Goal: Task Accomplishment & Management: Complete application form

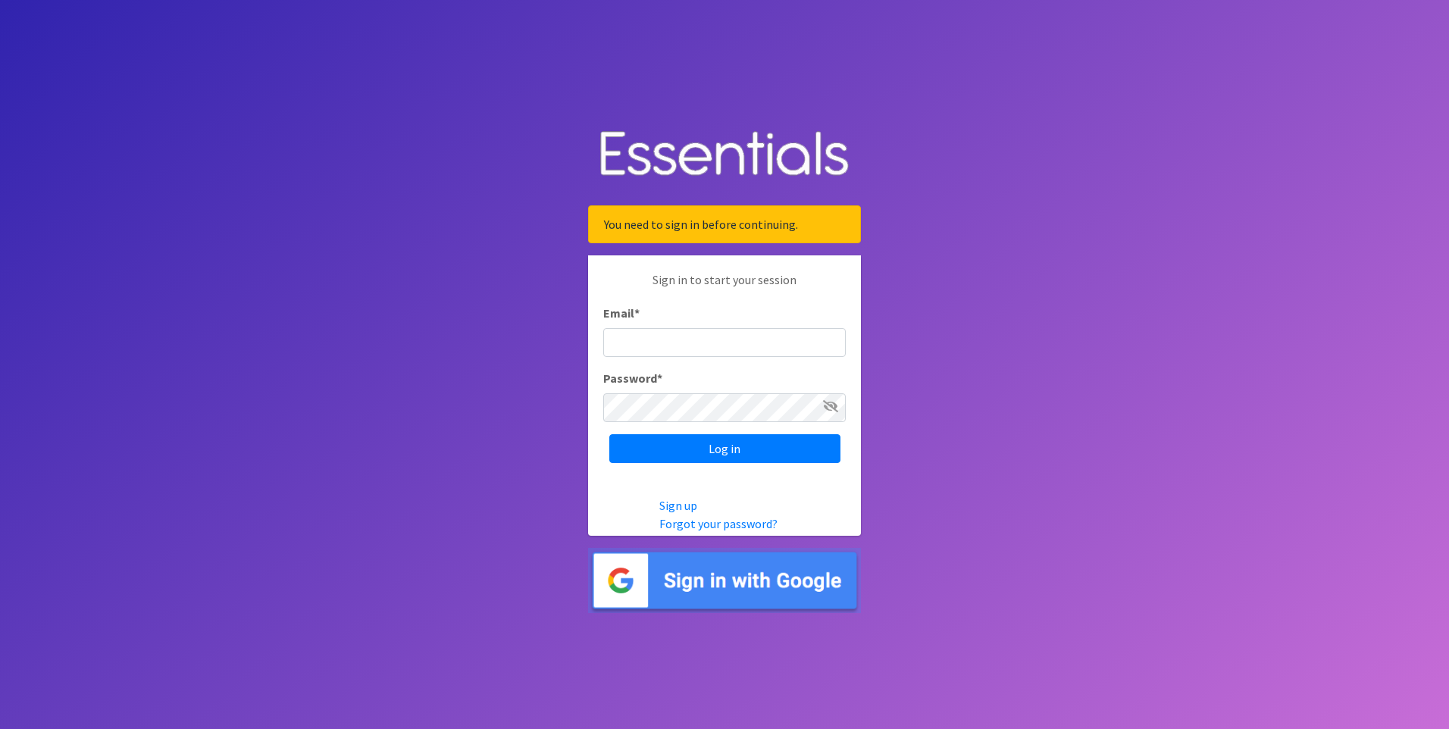
click at [664, 338] on input "Email *" at bounding box center [724, 342] width 242 height 29
type input "k"
type input "Karen"
click at [655, 341] on input "Email *" at bounding box center [724, 342] width 242 height 29
type input "Karen.L.Andrews@tuftsmedicine.org"
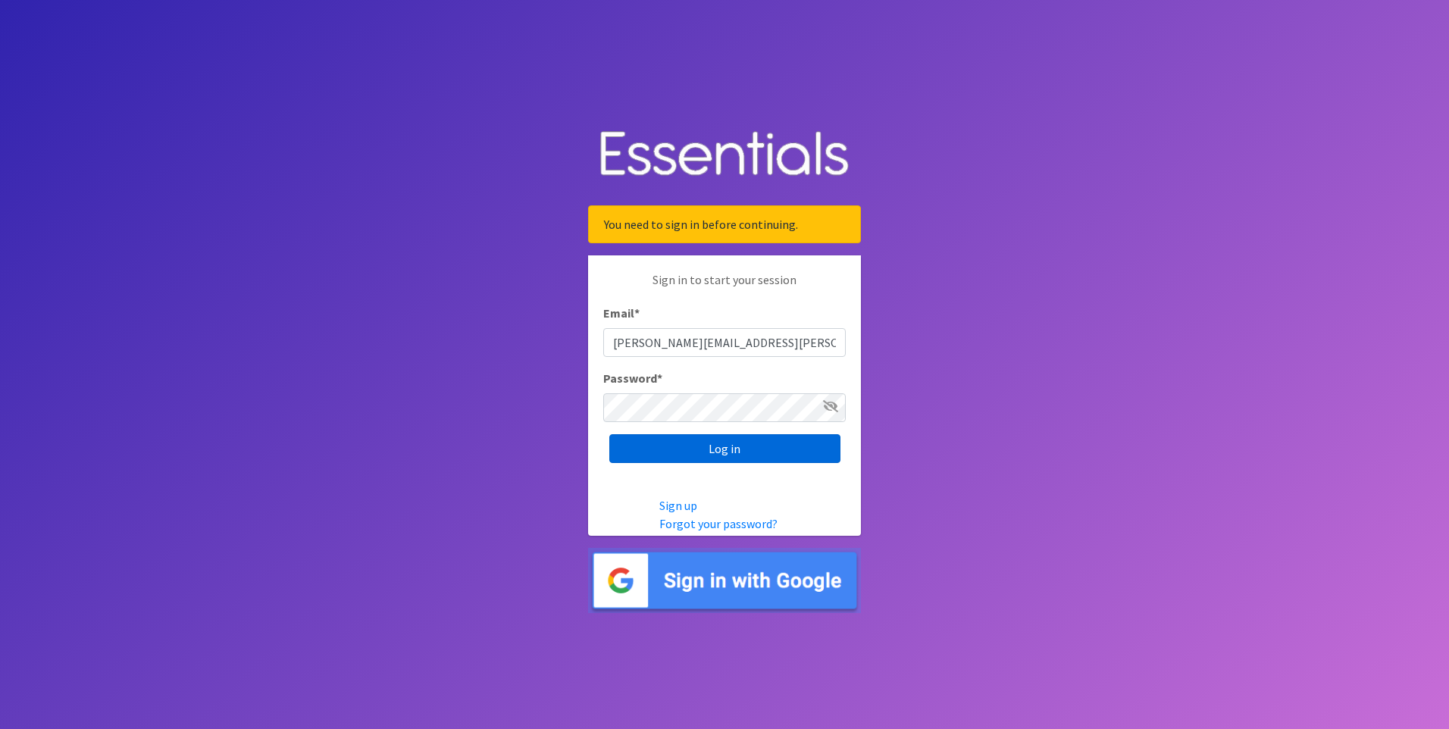
click at [721, 449] on input "Log in" at bounding box center [724, 448] width 231 height 29
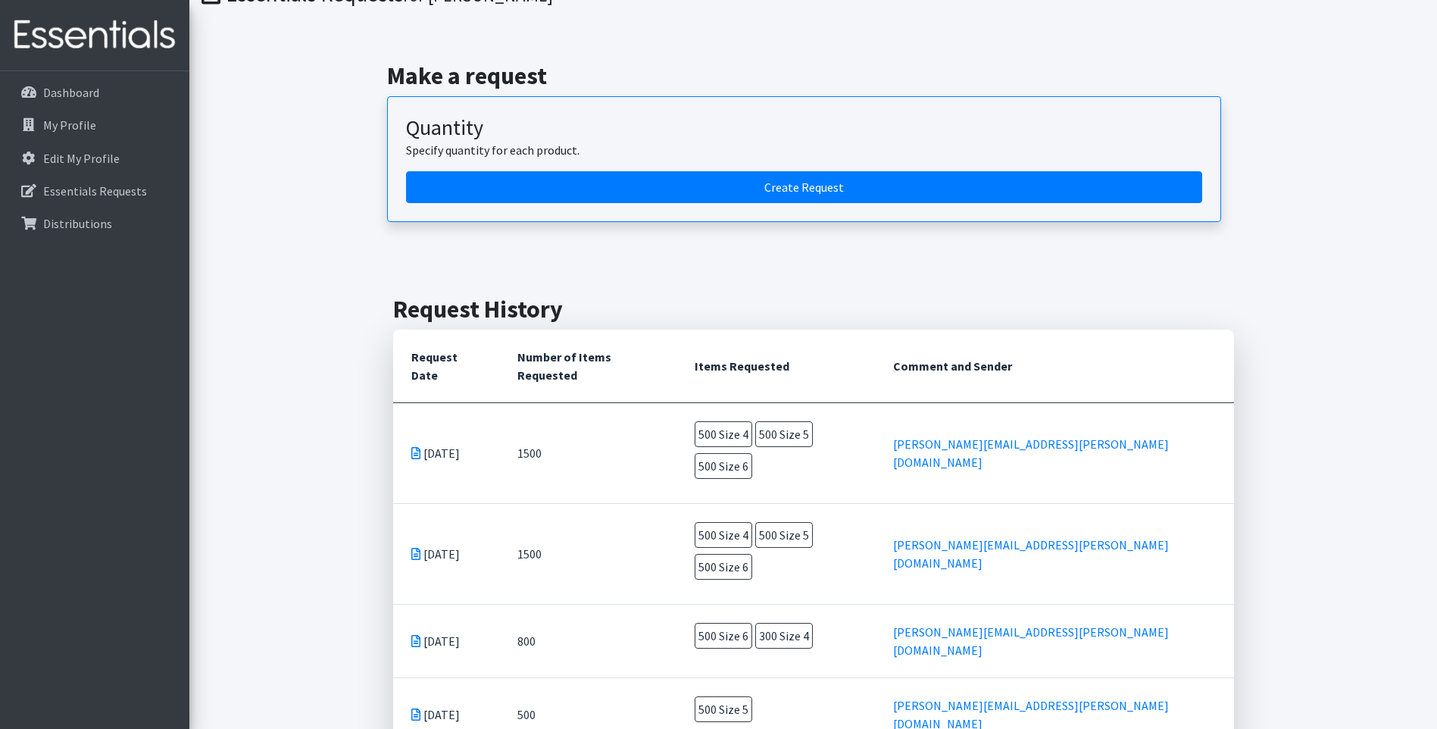
scroll to position [124, 0]
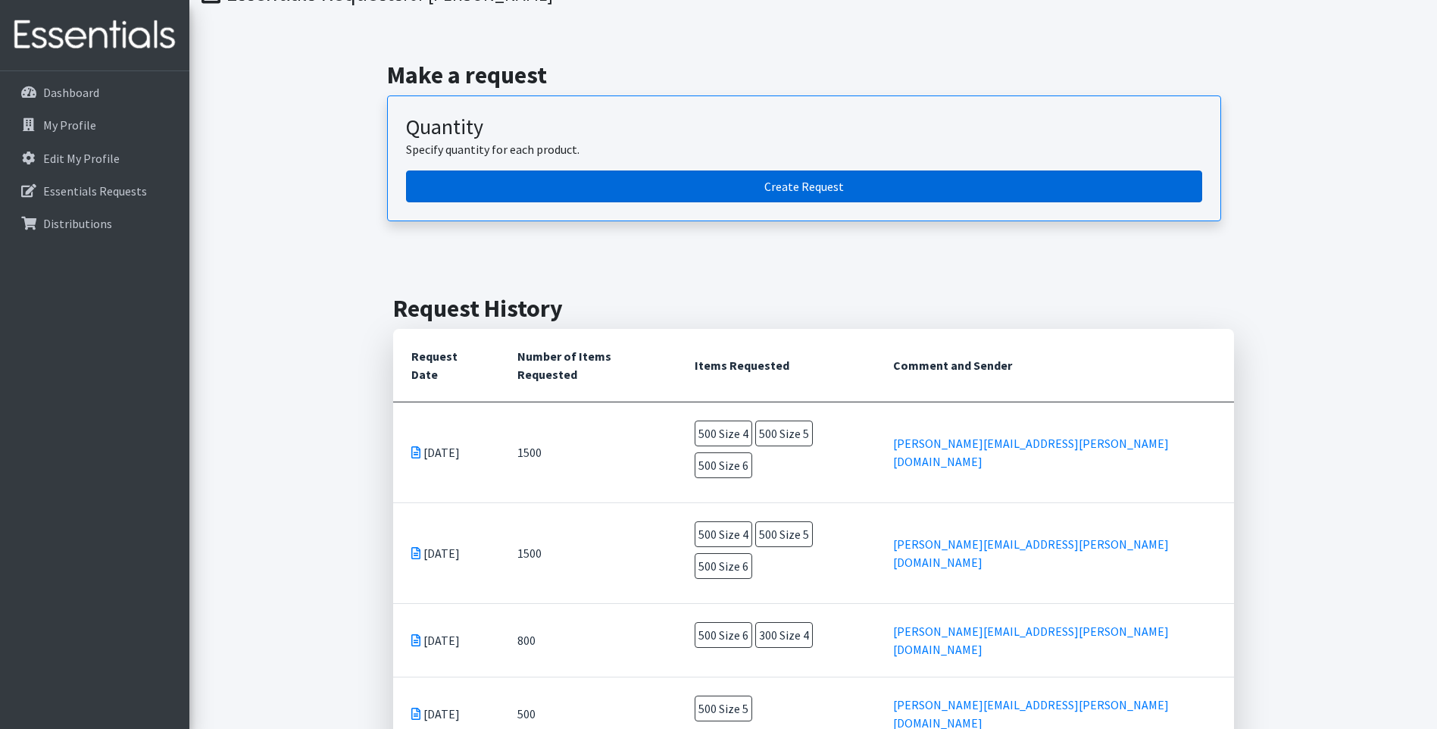
click at [830, 177] on link "Create Request" at bounding box center [804, 186] width 796 height 32
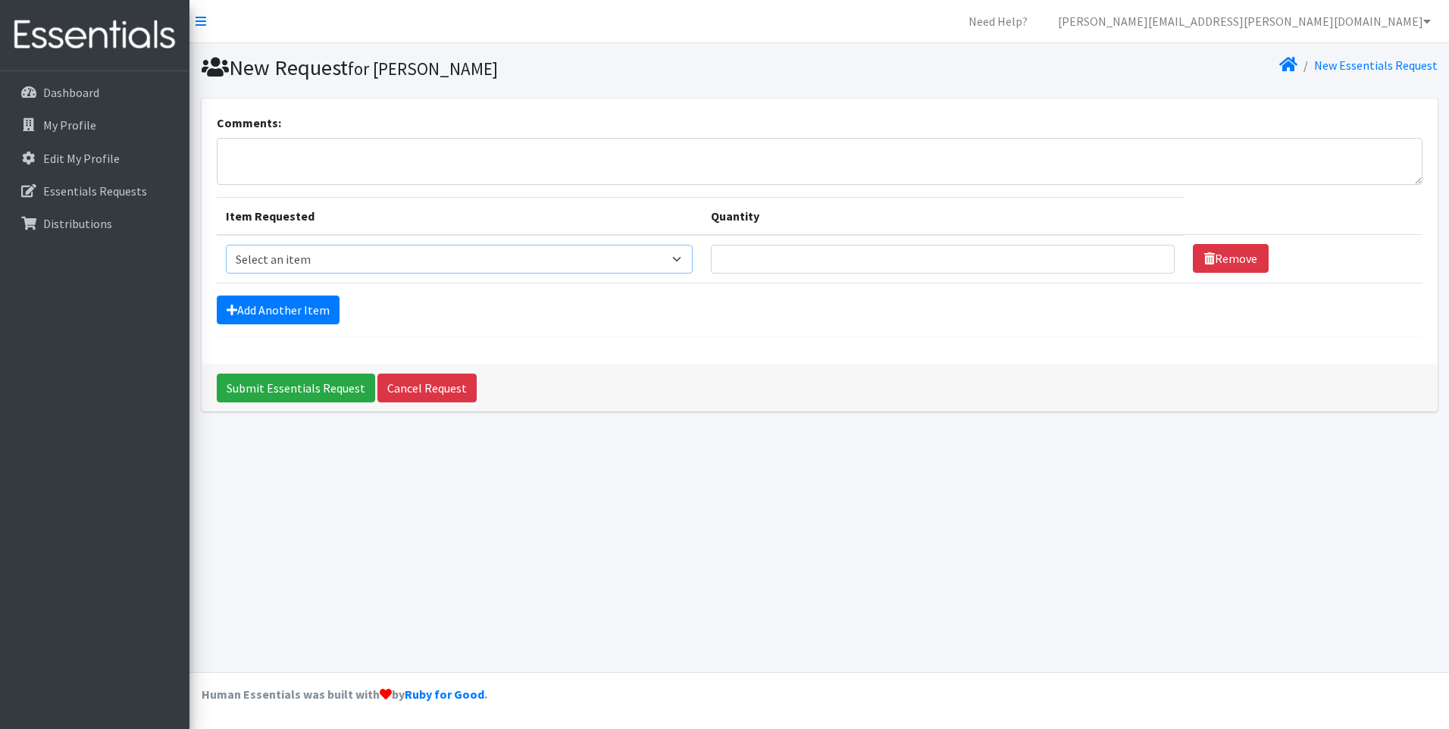
click at [683, 260] on select "Select an item Overnights - L/XL (60-125 lbs) Overnights - S/M (38-65 lbs) Pree…" at bounding box center [459, 259] width 467 height 29
select select "14922"
click at [226, 245] on select "Select an item Overnights - L/XL (60-125 lbs) Overnights - S/M (38-65 lbs) Pree…" at bounding box center [459, 259] width 467 height 29
click at [1113, 255] on input "Quantity" at bounding box center [943, 259] width 464 height 29
type input "1"
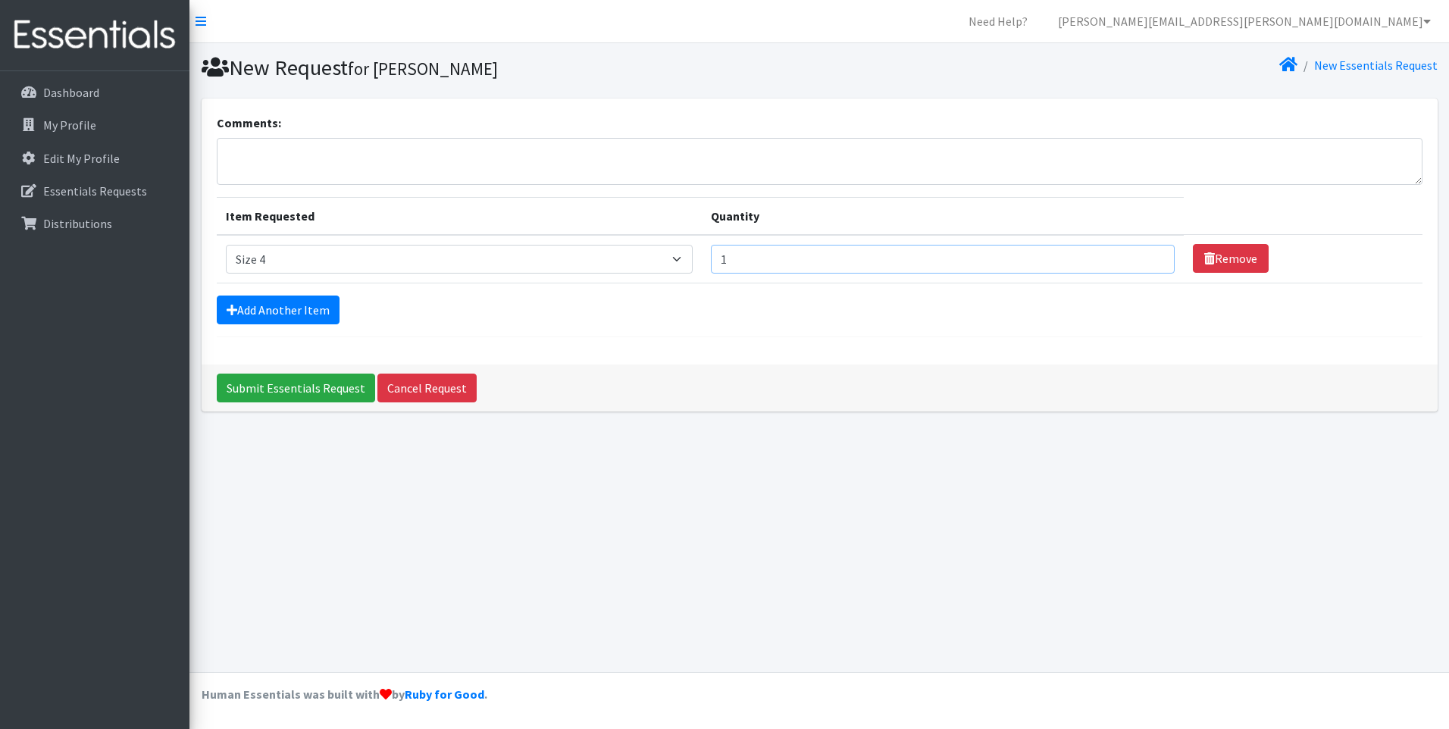
click at [1153, 254] on input "1" at bounding box center [943, 259] width 464 height 29
type input "500"
click at [320, 309] on link "Add Another Item" at bounding box center [278, 309] width 123 height 29
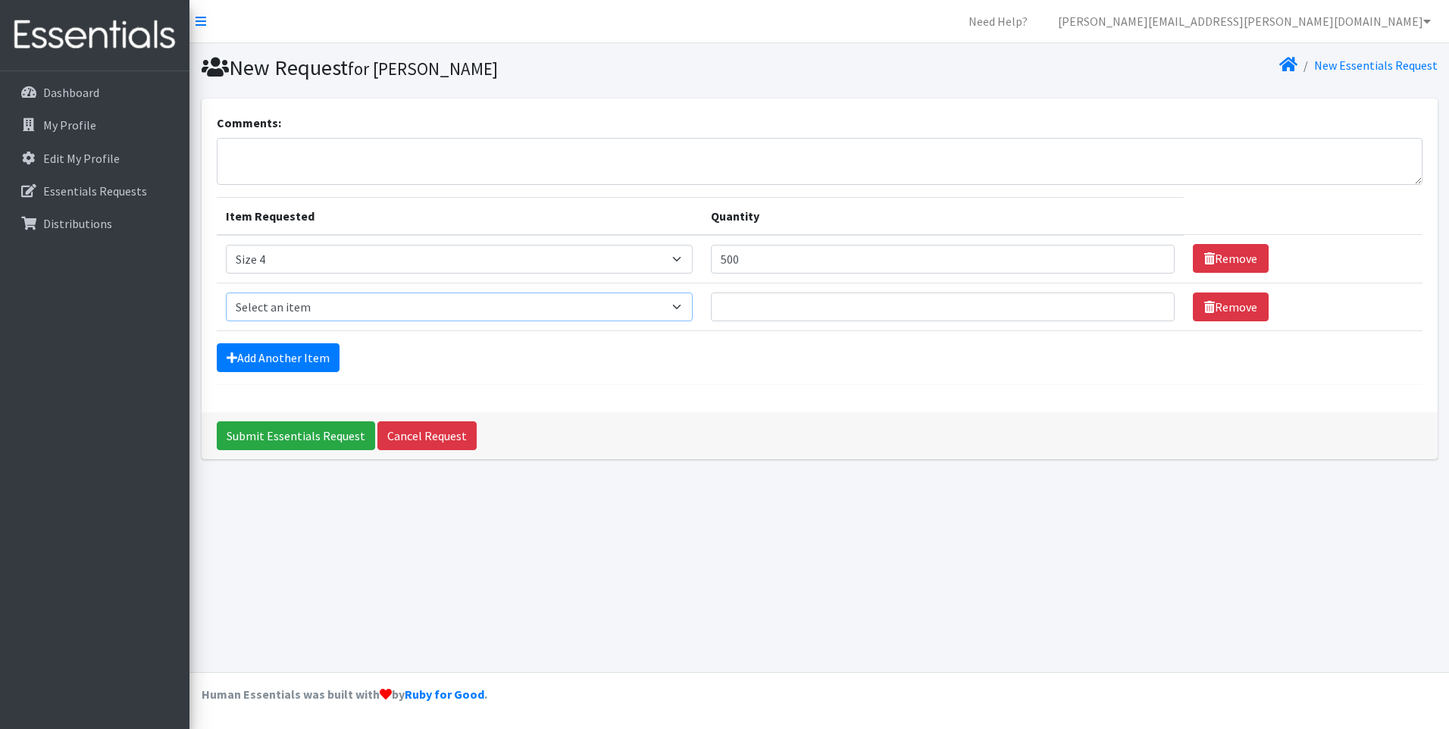
click at [689, 308] on select "Select an item Overnights - L/XL (60-125 lbs) Overnights - S/M (38-65 lbs) Pree…" at bounding box center [459, 306] width 467 height 29
select select "14920"
click at [226, 292] on select "Select an item Overnights - L/XL (60-125 lbs) Overnights - S/M (38-65 lbs) Pree…" at bounding box center [459, 306] width 467 height 29
click at [1146, 305] on input "1" at bounding box center [943, 306] width 464 height 29
type input "1"
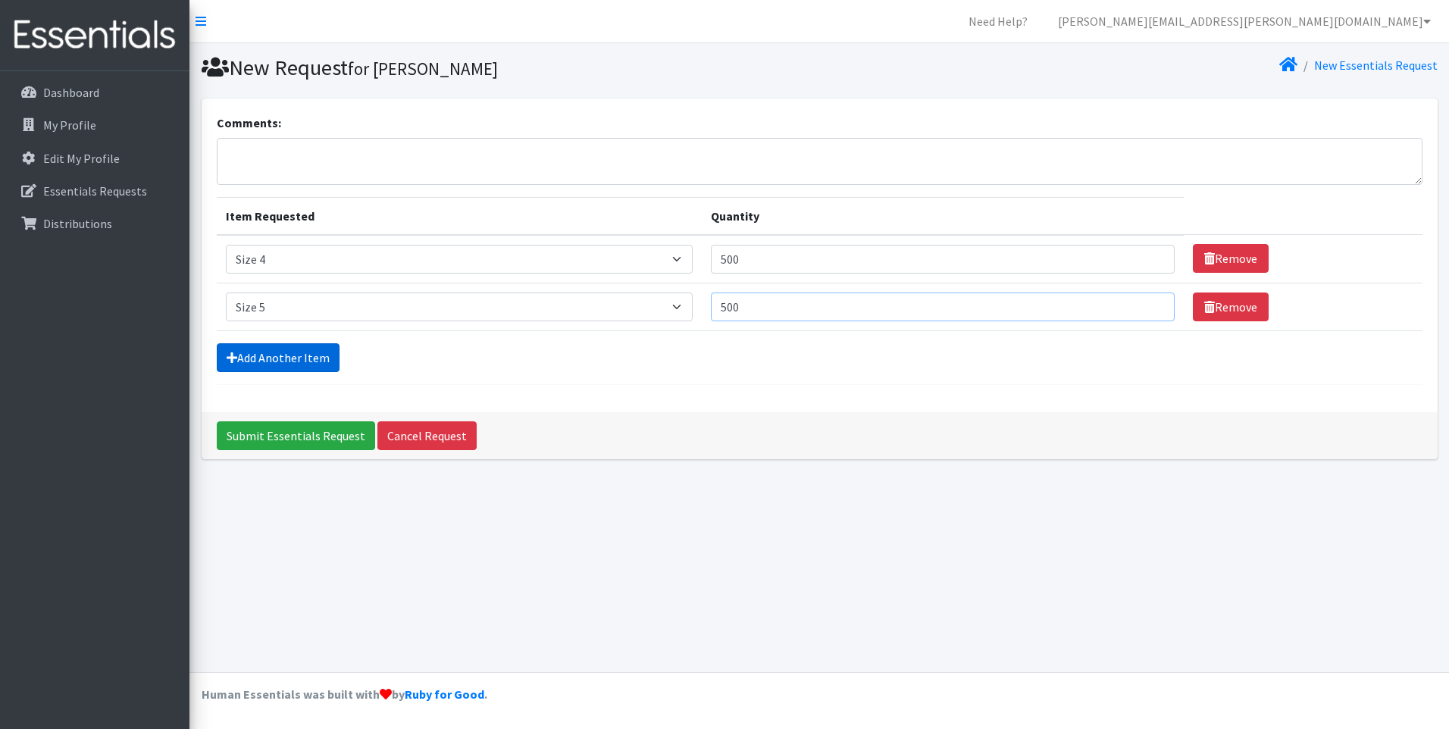
type input "500"
click at [293, 355] on link "Add Another Item" at bounding box center [278, 357] width 123 height 29
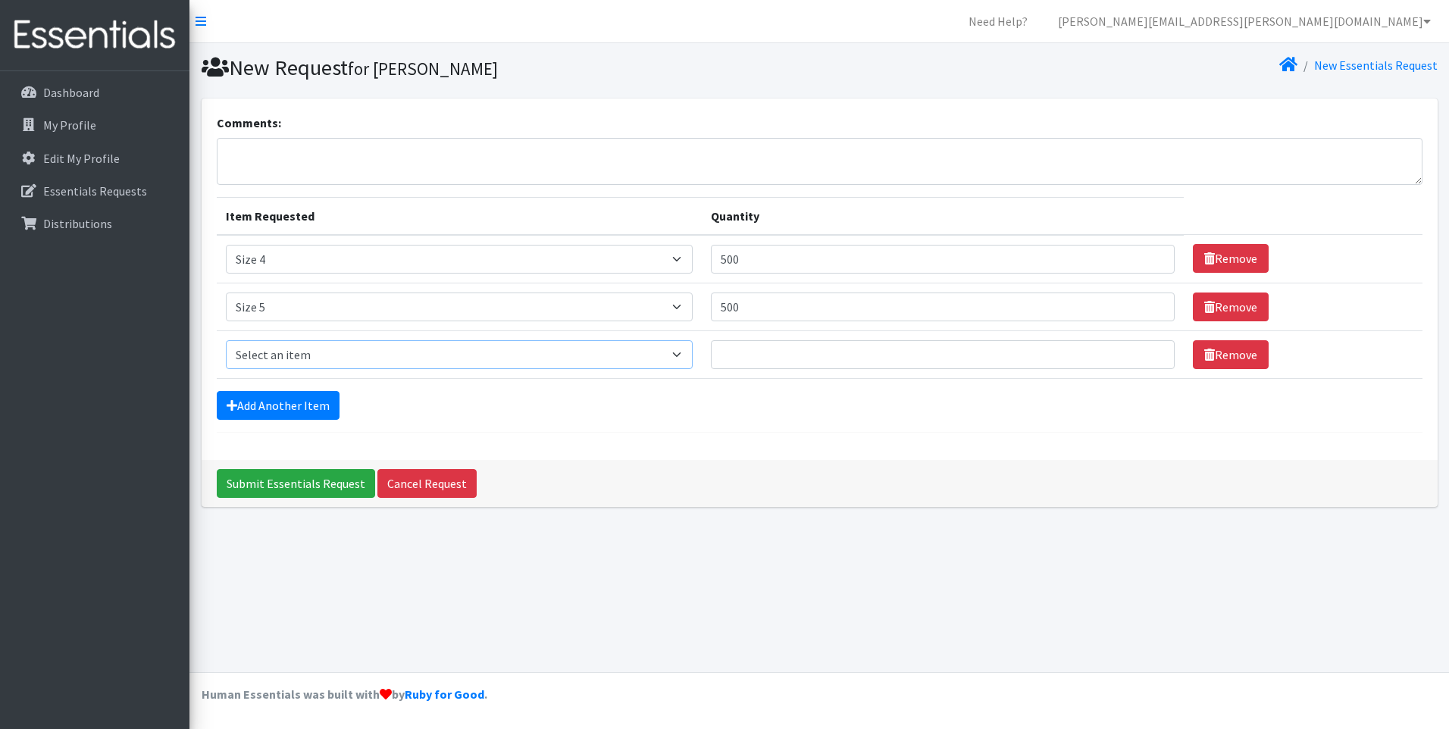
click at [686, 352] on select "Select an item Overnights - L/XL (60-125 lbs) Overnights - S/M (38-65 lbs) Pree…" at bounding box center [459, 354] width 467 height 29
select select "14903"
click at [226, 340] on select "Select an item Overnights - L/XL (60-125 lbs) Overnights - S/M (38-65 lbs) Pree…" at bounding box center [459, 354] width 467 height 29
click at [1146, 351] on input "1" at bounding box center [943, 354] width 464 height 29
type input "1"
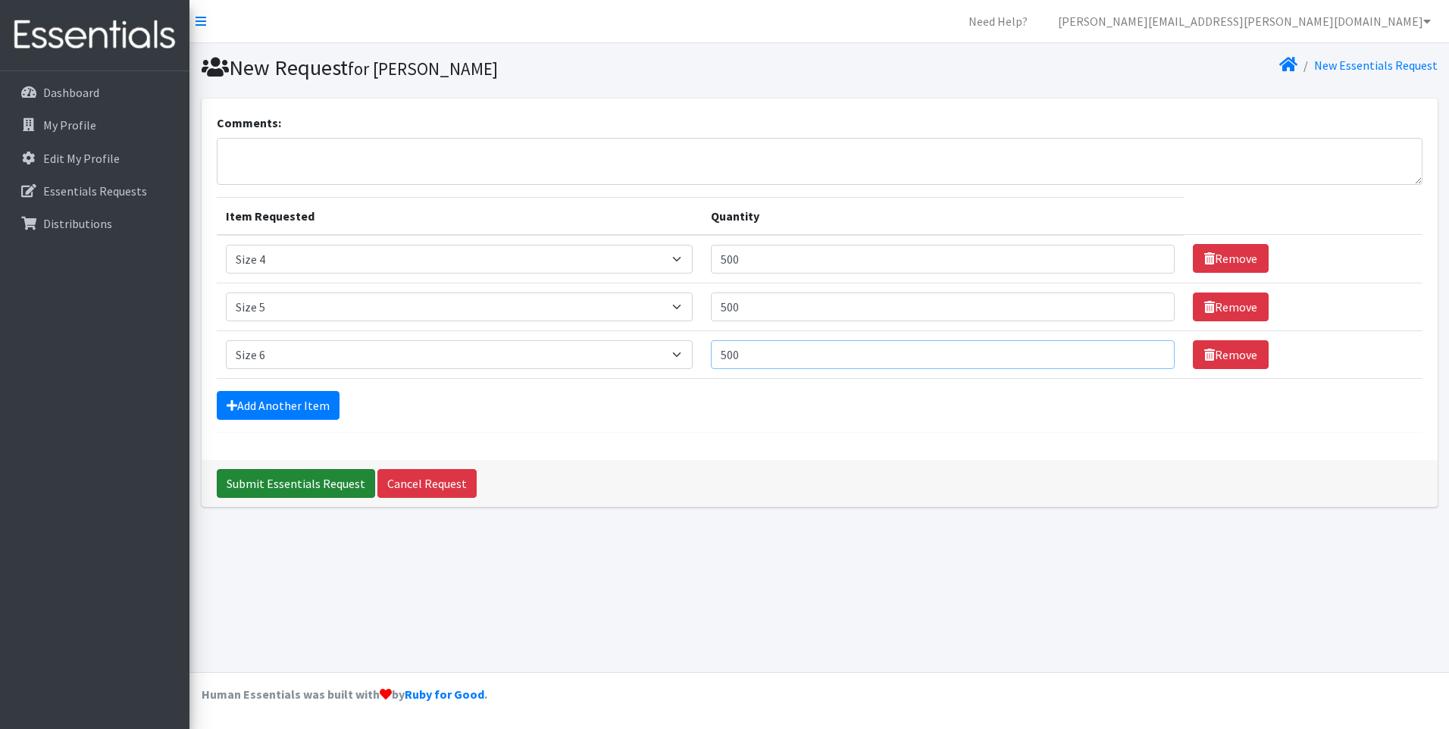
type input "500"
click at [325, 482] on input "Submit Essentials Request" at bounding box center [296, 483] width 158 height 29
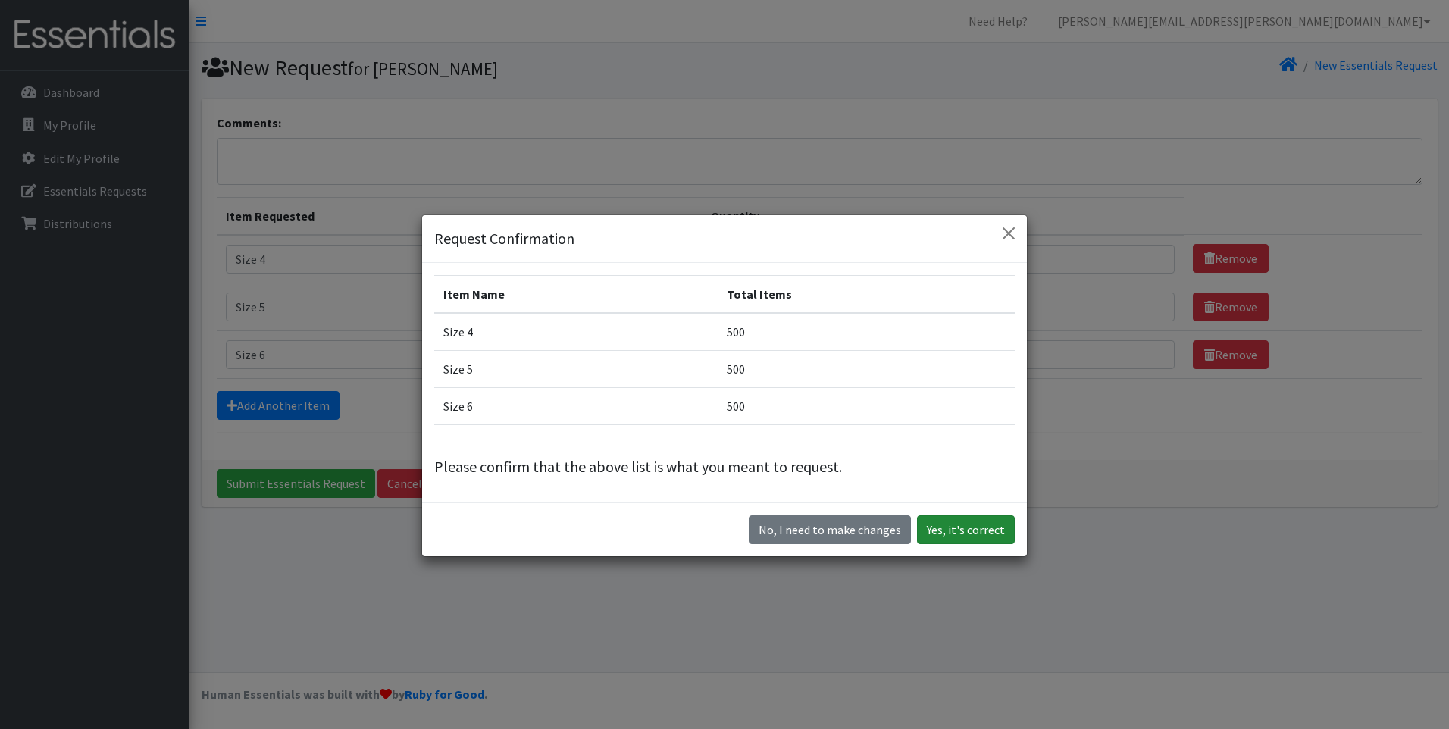
click at [973, 530] on button "Yes, it's correct" at bounding box center [966, 529] width 98 height 29
